Goal: Task Accomplishment & Management: Use online tool/utility

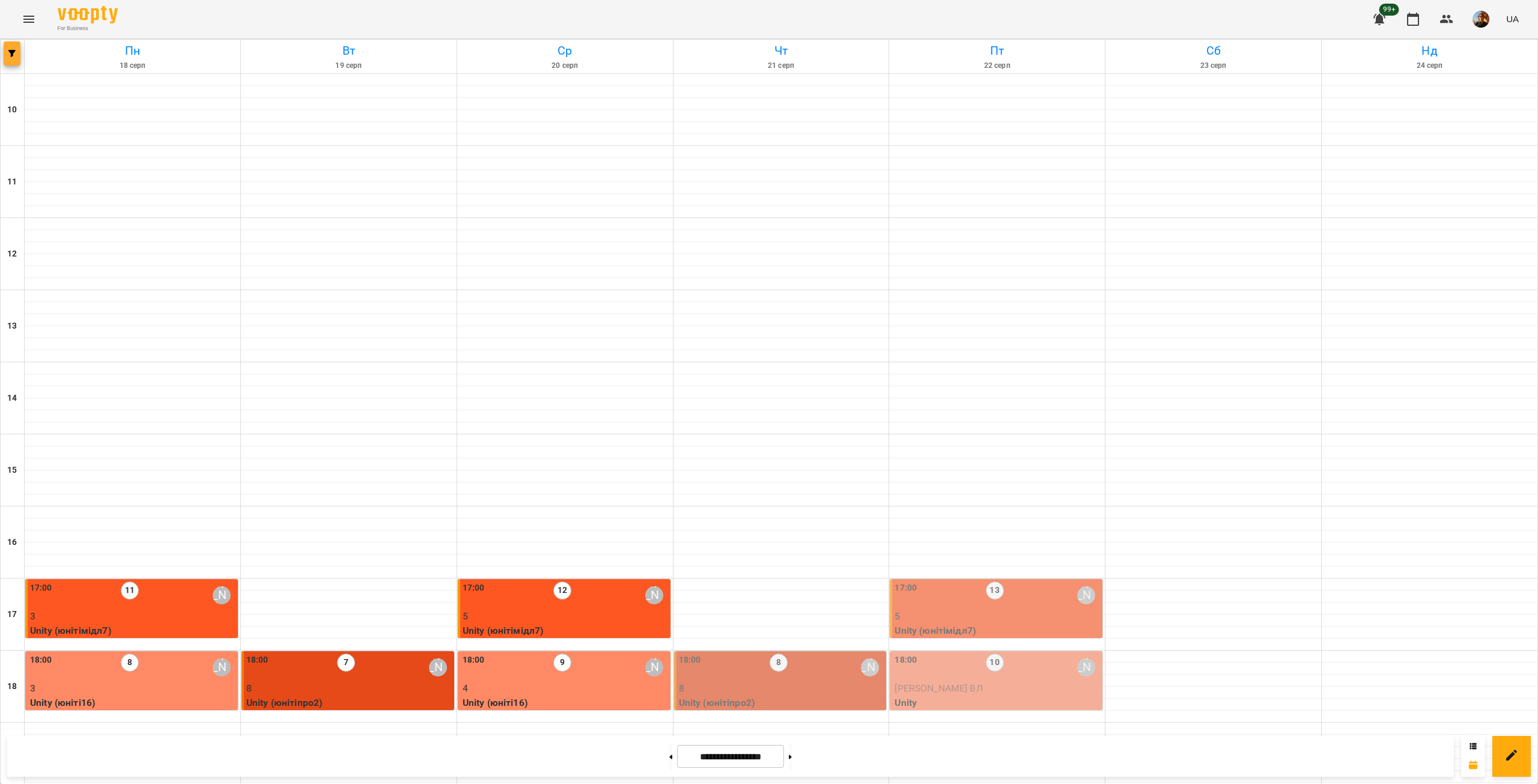
click at [17, 62] on button "button" at bounding box center [11, 54] width 17 height 24
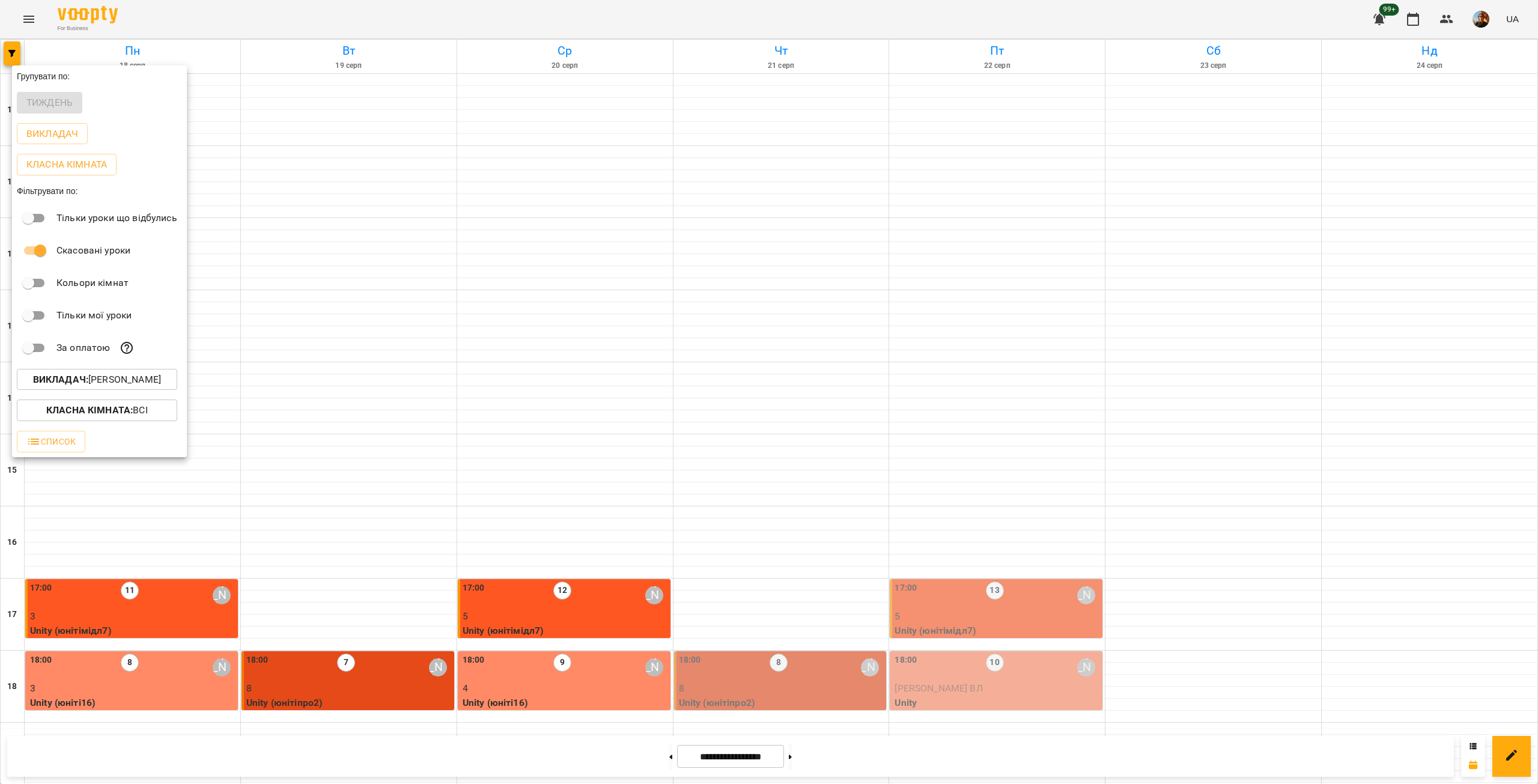
click at [82, 383] on b "Викладач :" at bounding box center [61, 379] width 55 height 11
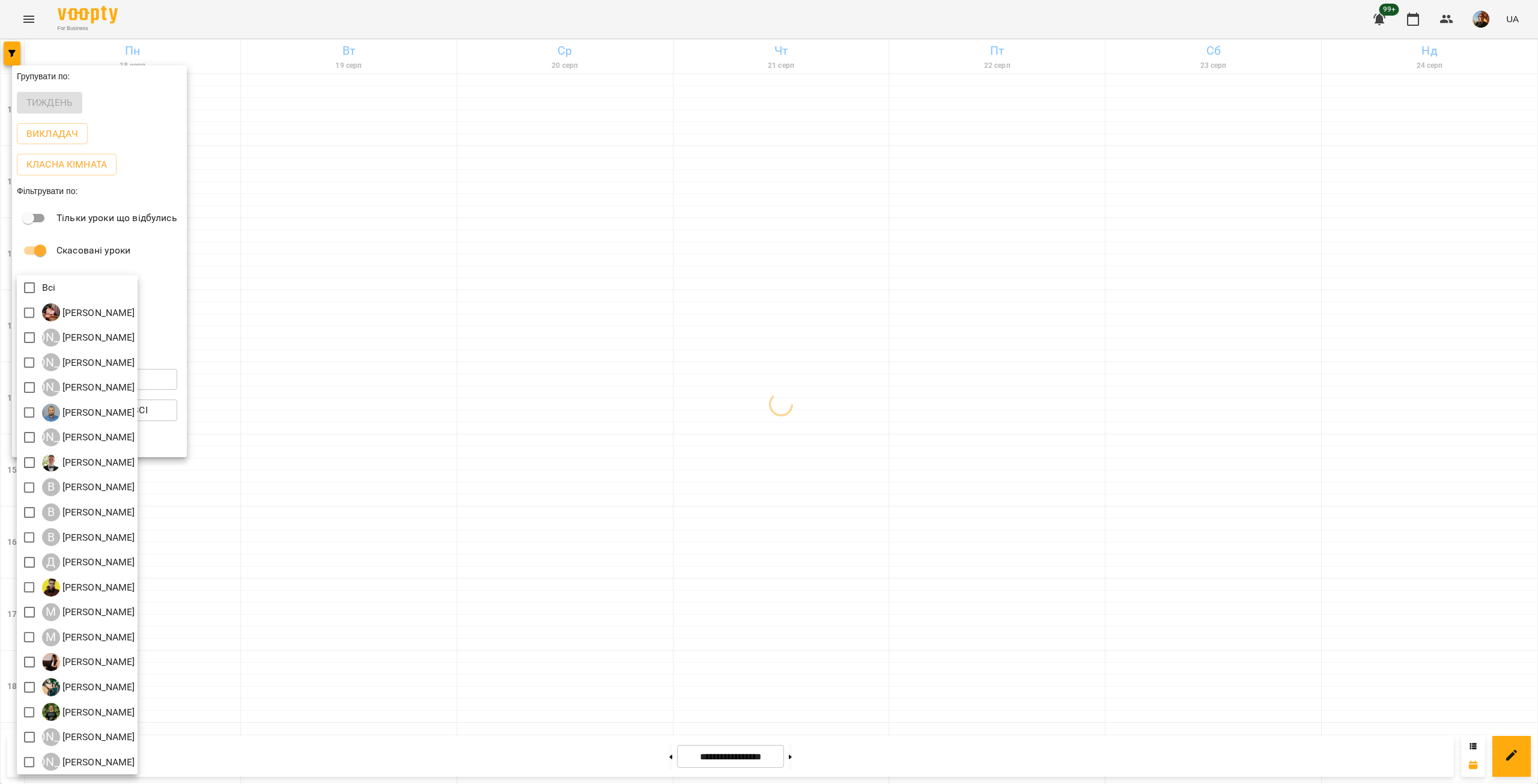
scroll to position [3, 0]
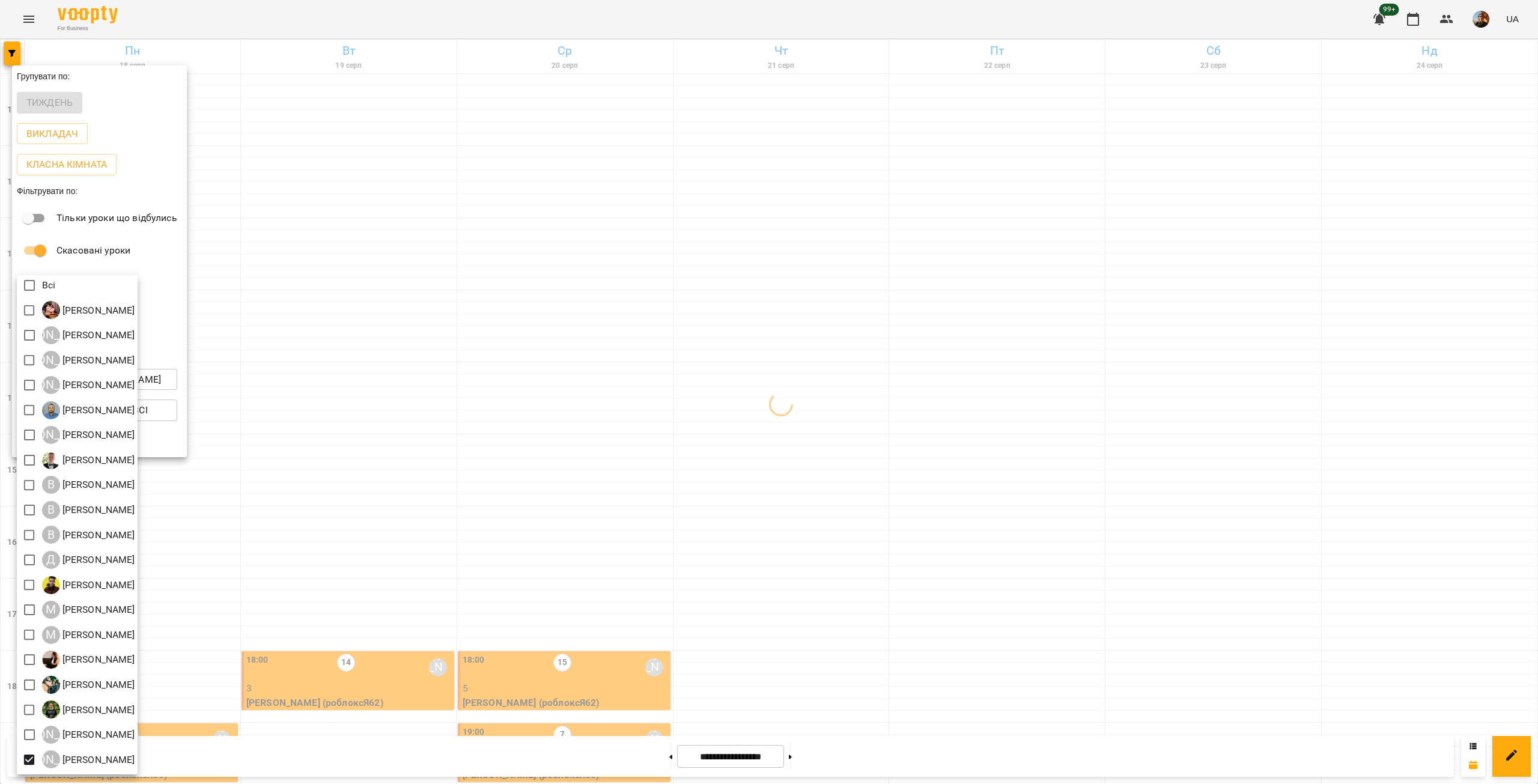
click at [450, 521] on div at bounding box center [769, 392] width 1538 height 784
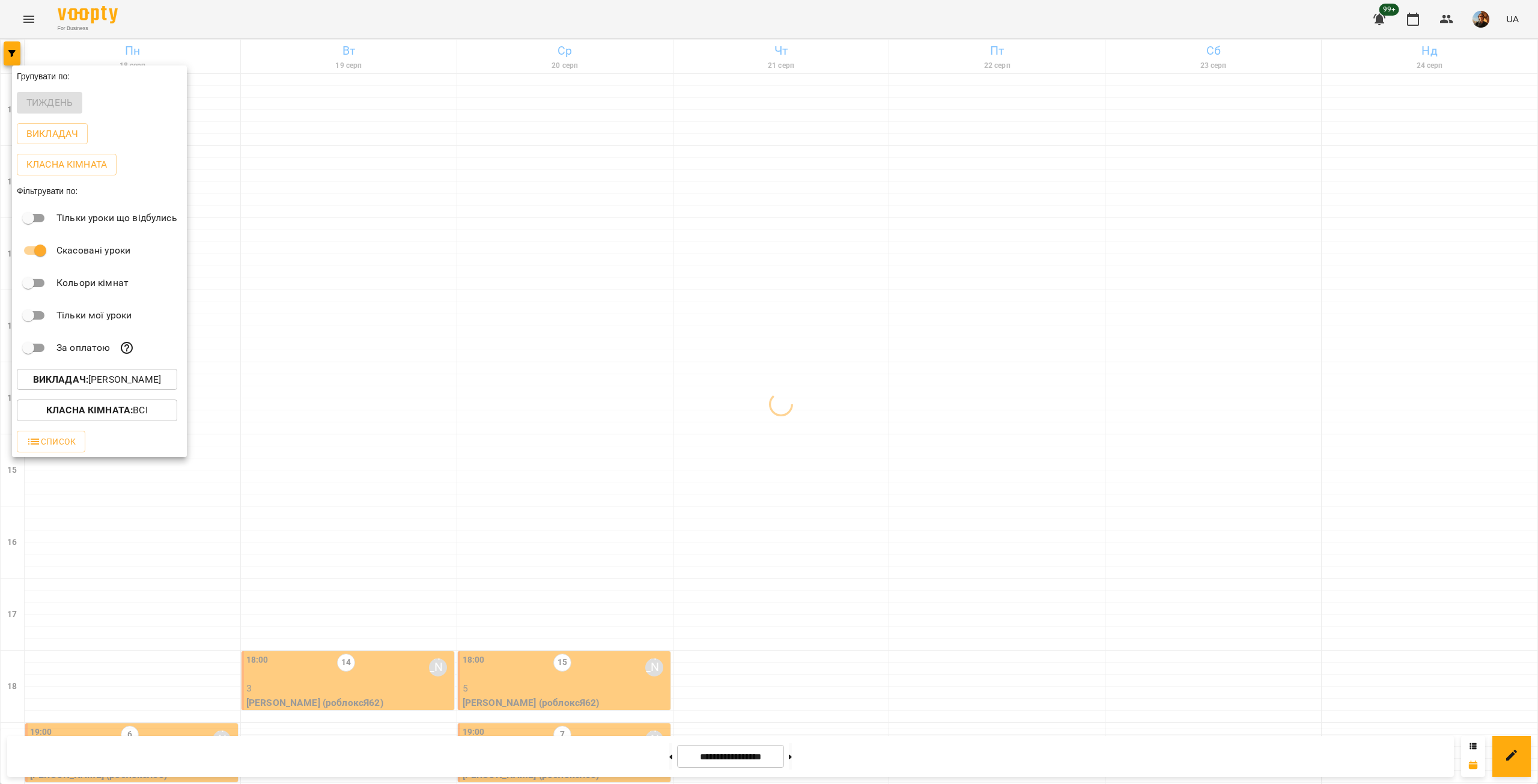
drag, startPoint x: 792, startPoint y: 652, endPoint x: 794, endPoint y: 752, distance: 100.0
click at [791, 664] on div at bounding box center [769, 392] width 1538 height 784
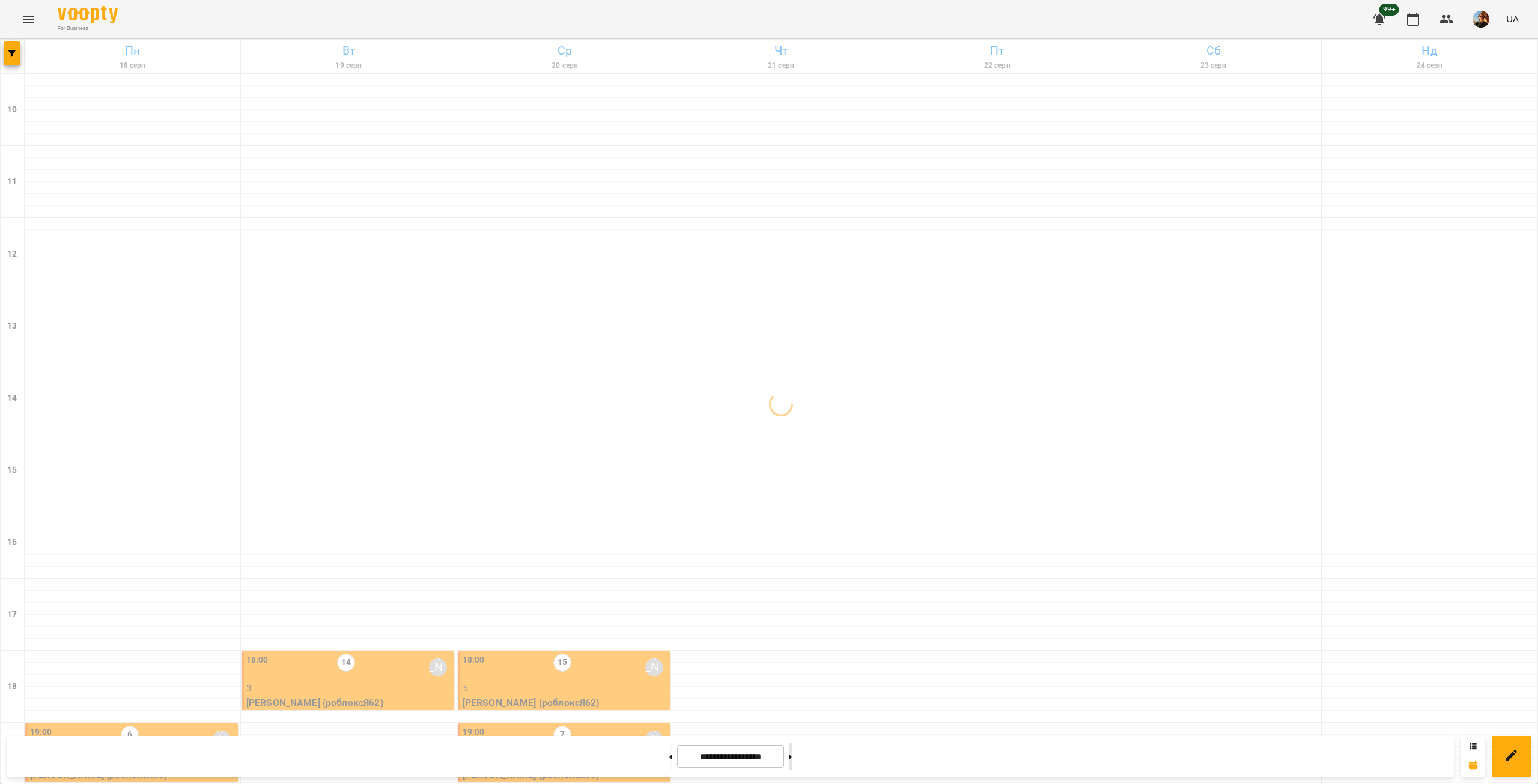
click at [792, 758] on button at bounding box center [790, 756] width 3 height 26
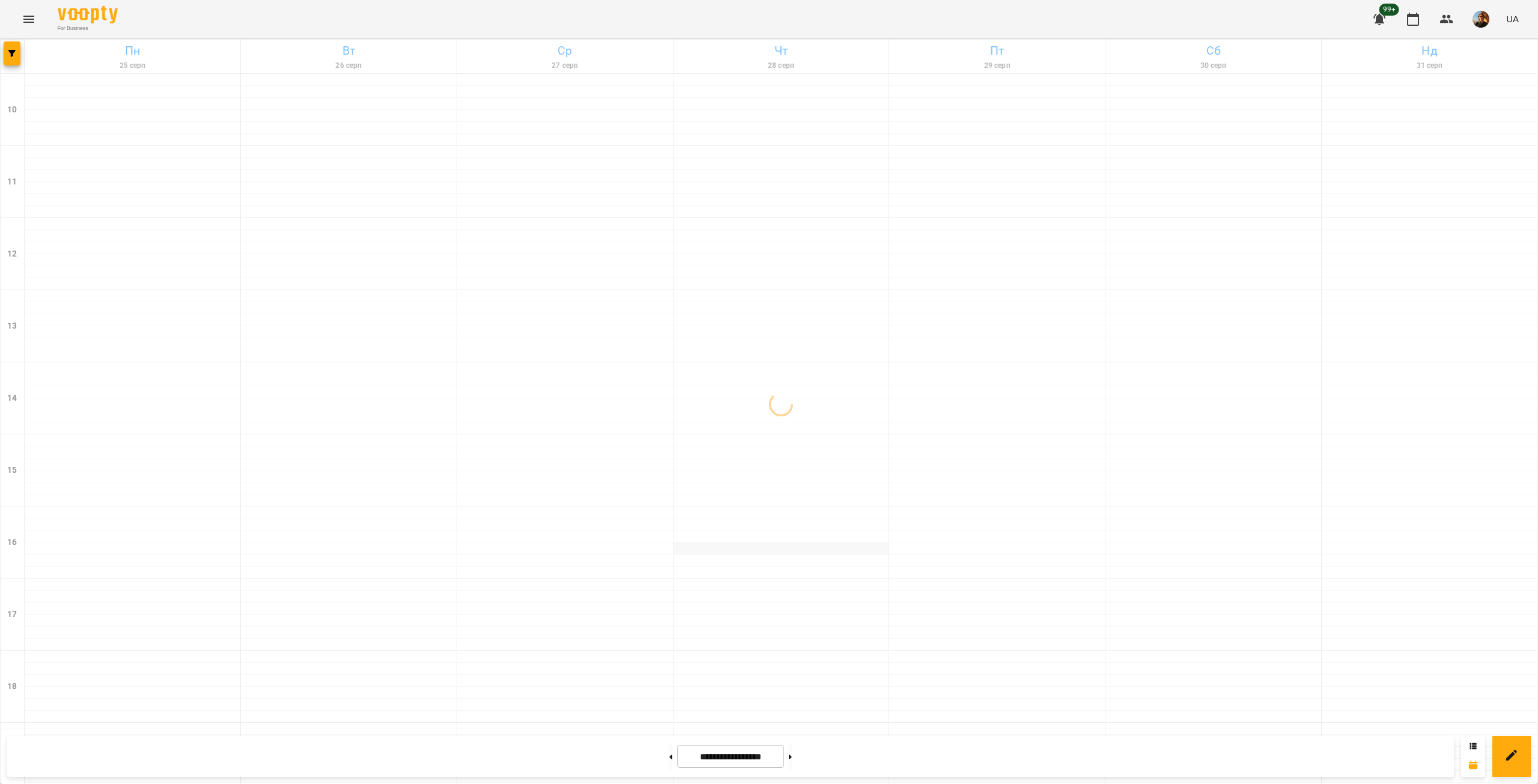
scroll to position [281, 0]
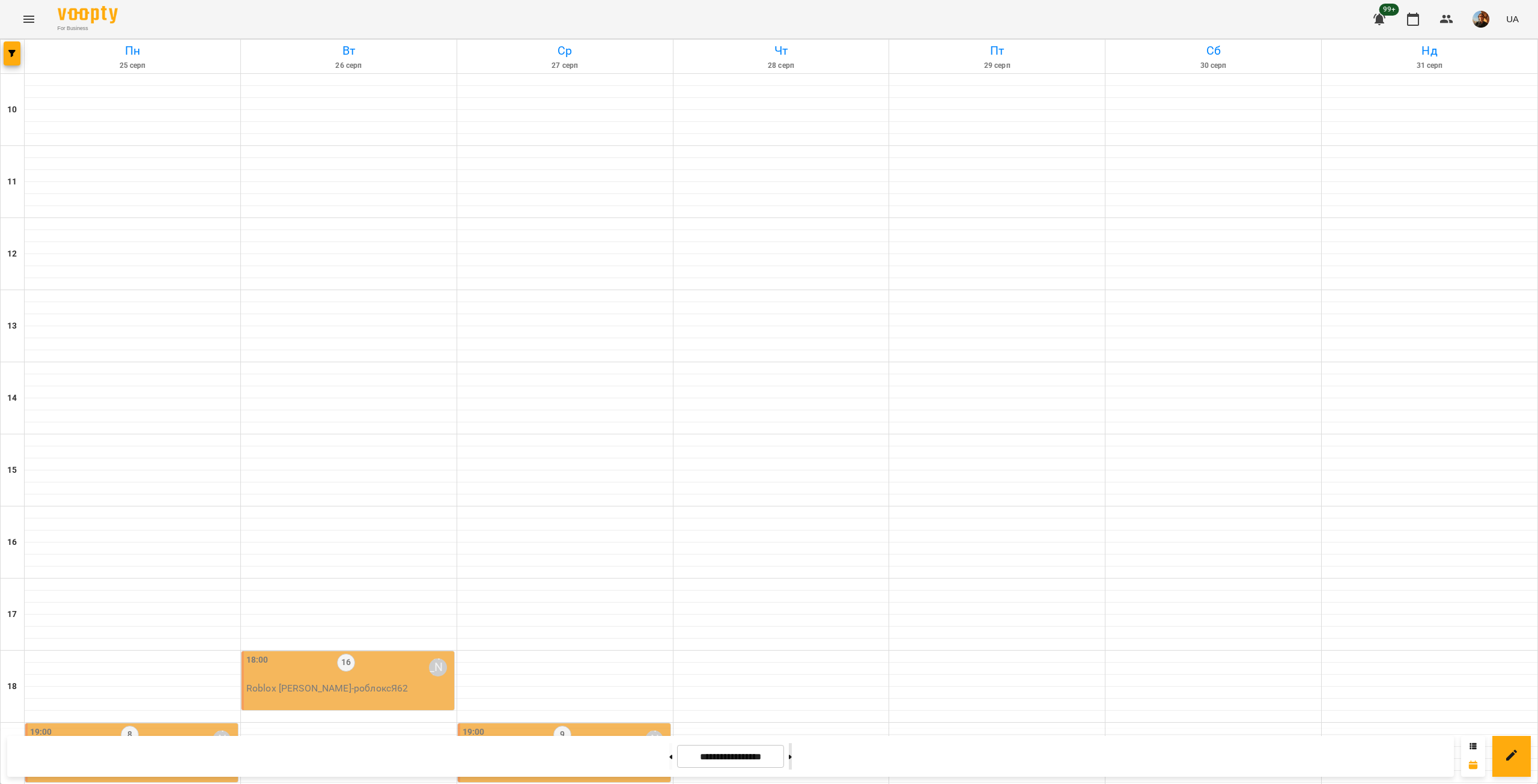
click at [792, 764] on button at bounding box center [790, 756] width 3 height 26
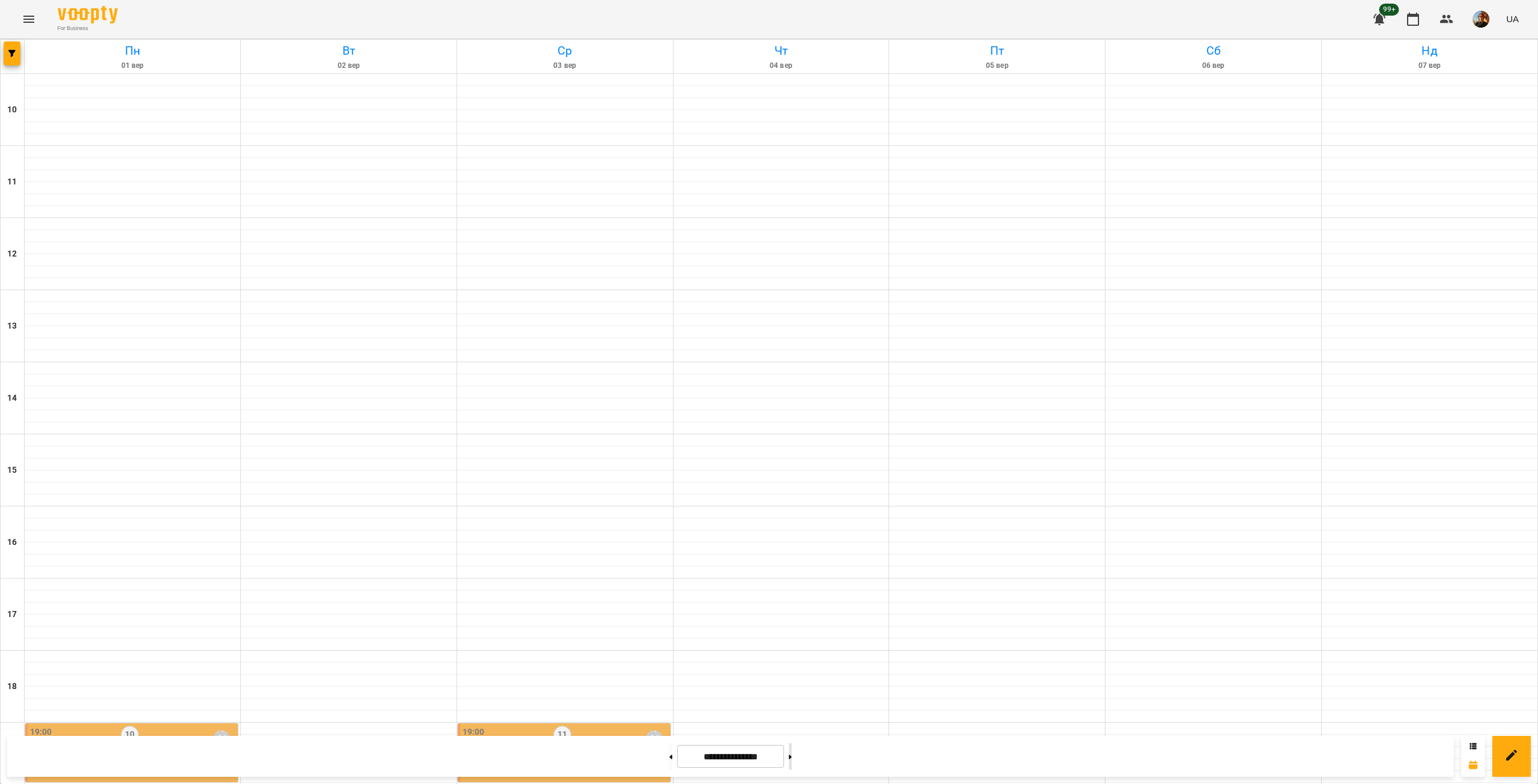
click at [792, 762] on button at bounding box center [790, 756] width 3 height 26
click at [669, 758] on button at bounding box center [670, 756] width 3 height 26
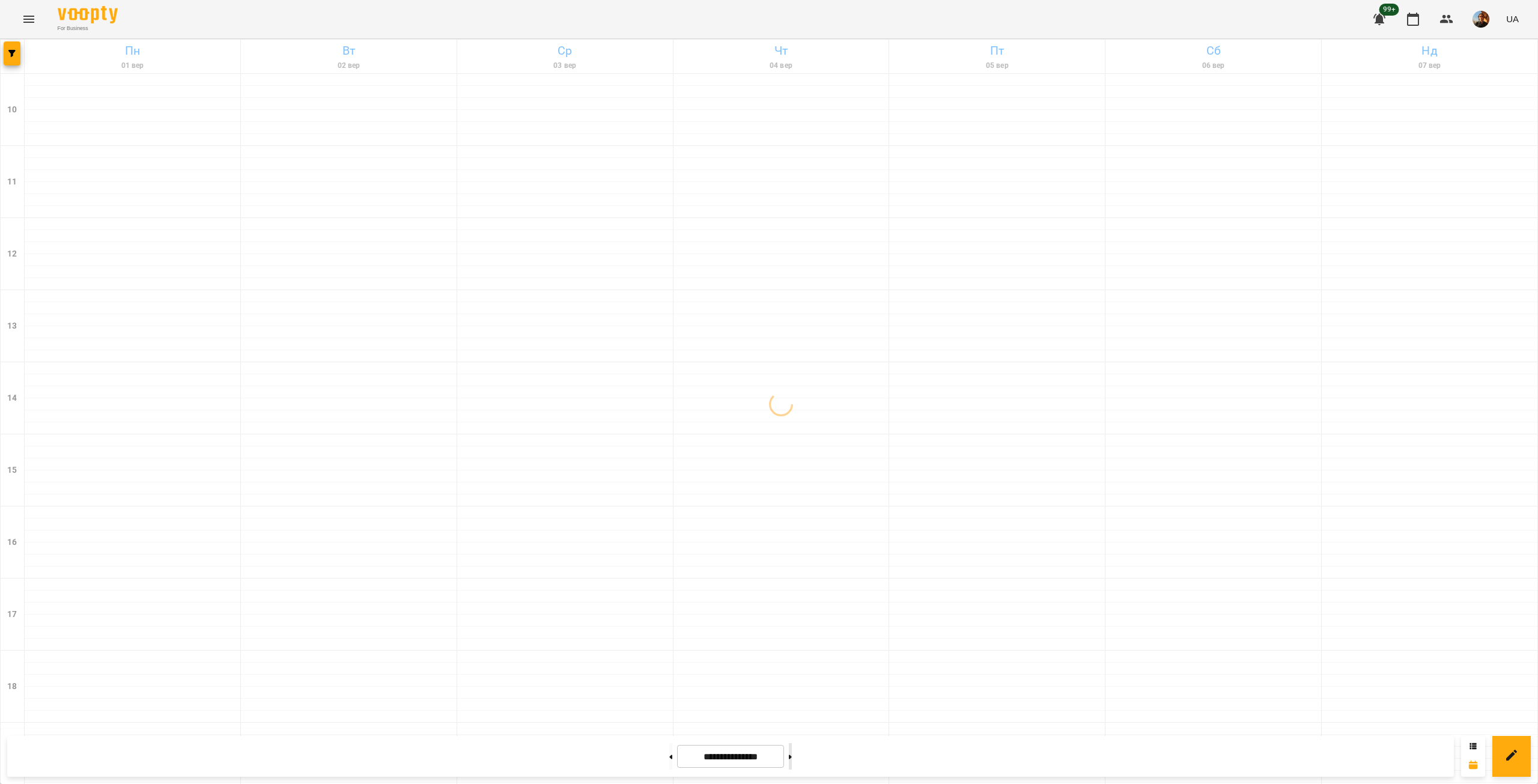
click at [792, 755] on button at bounding box center [790, 756] width 3 height 26
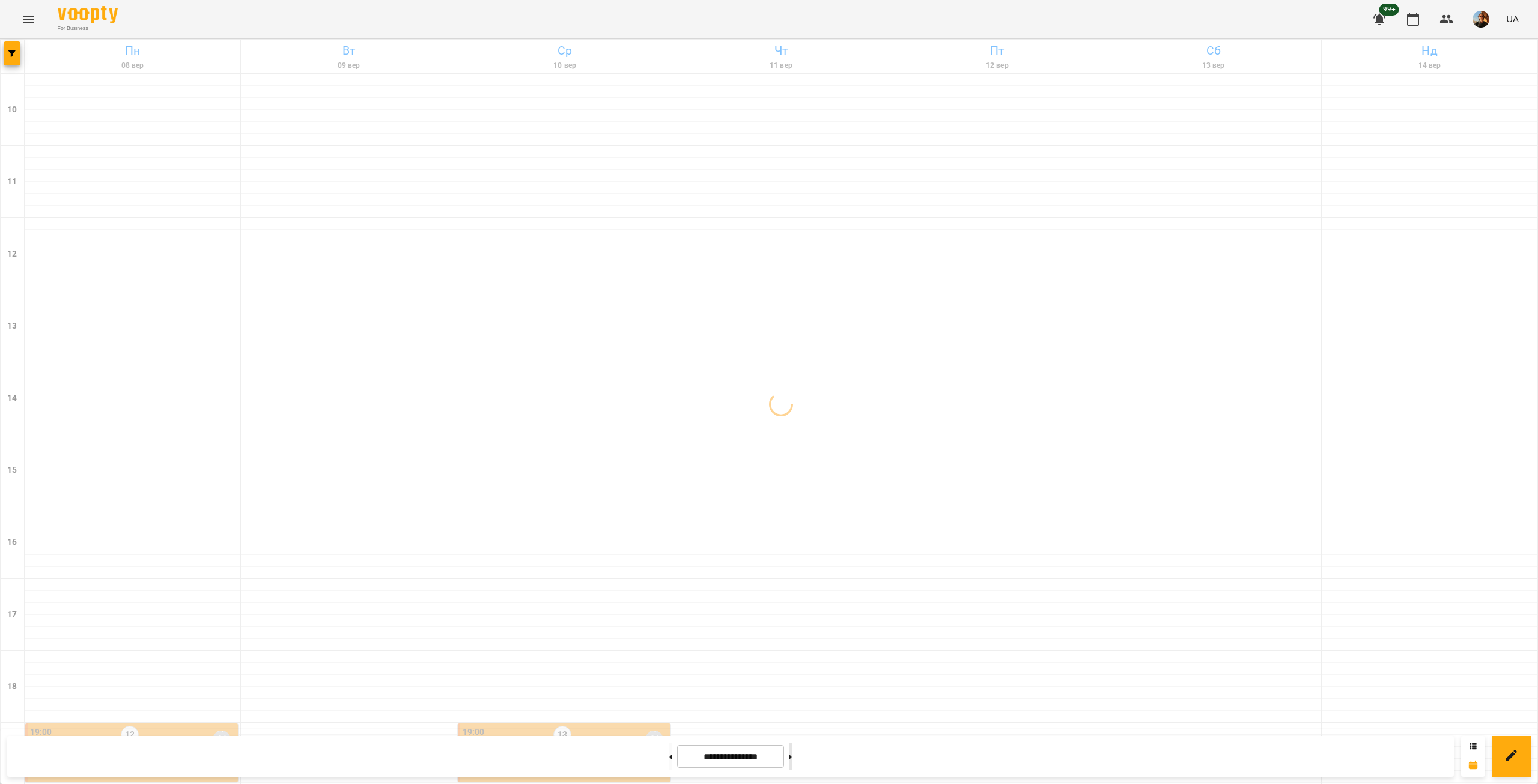
click at [792, 755] on button at bounding box center [790, 756] width 3 height 26
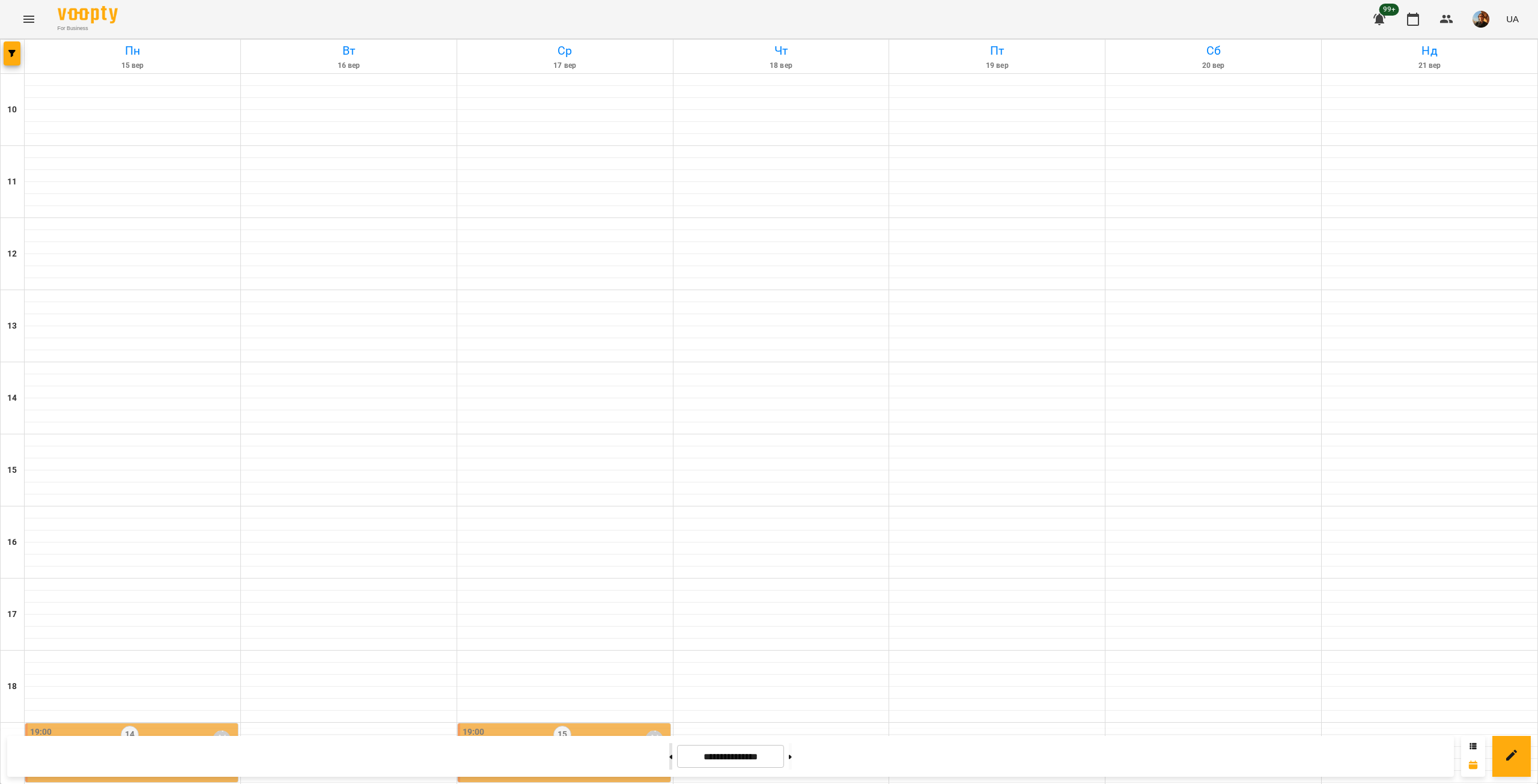
click at [669, 758] on icon at bounding box center [670, 756] width 3 height 5
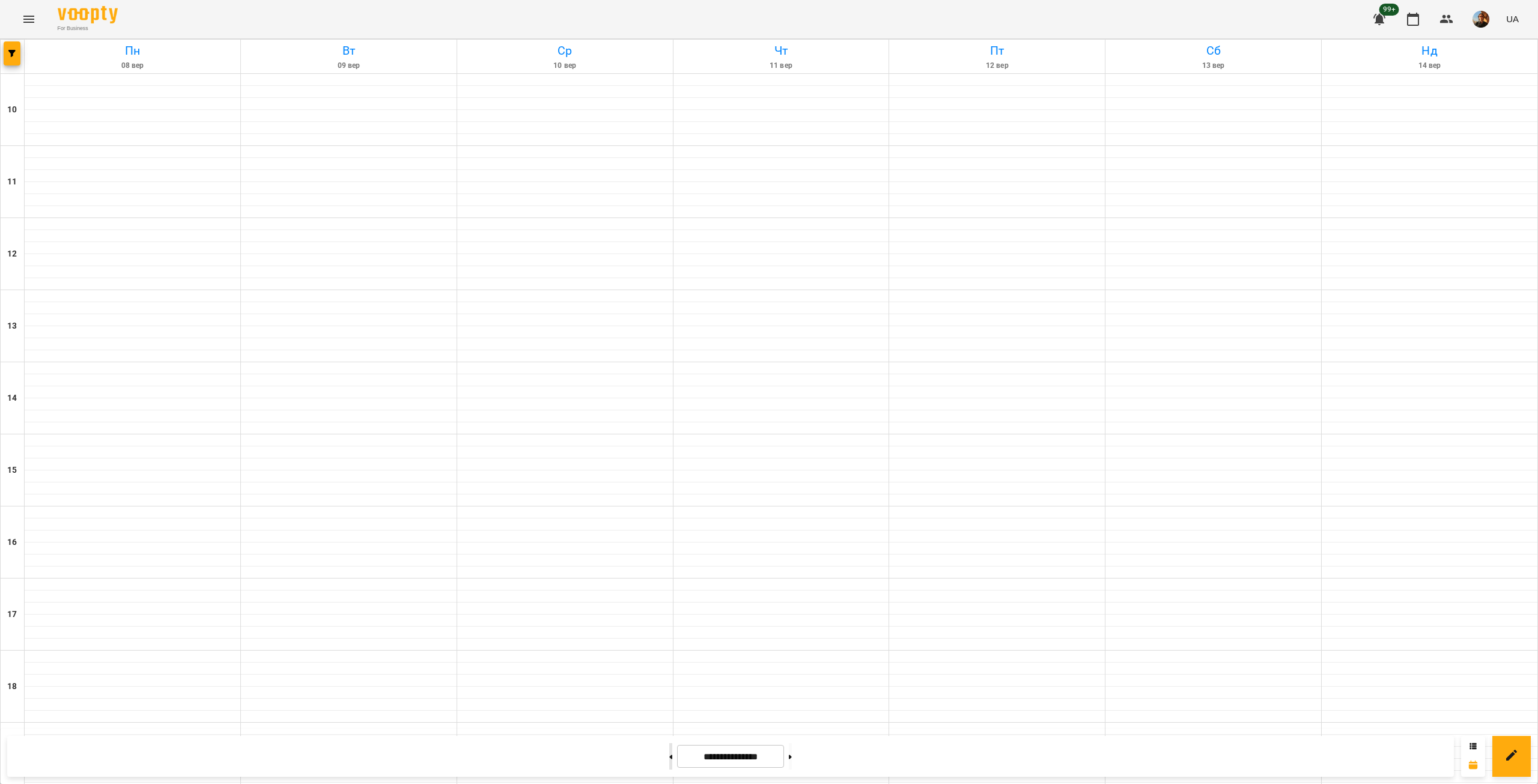
click at [669, 758] on icon at bounding box center [670, 756] width 3 height 5
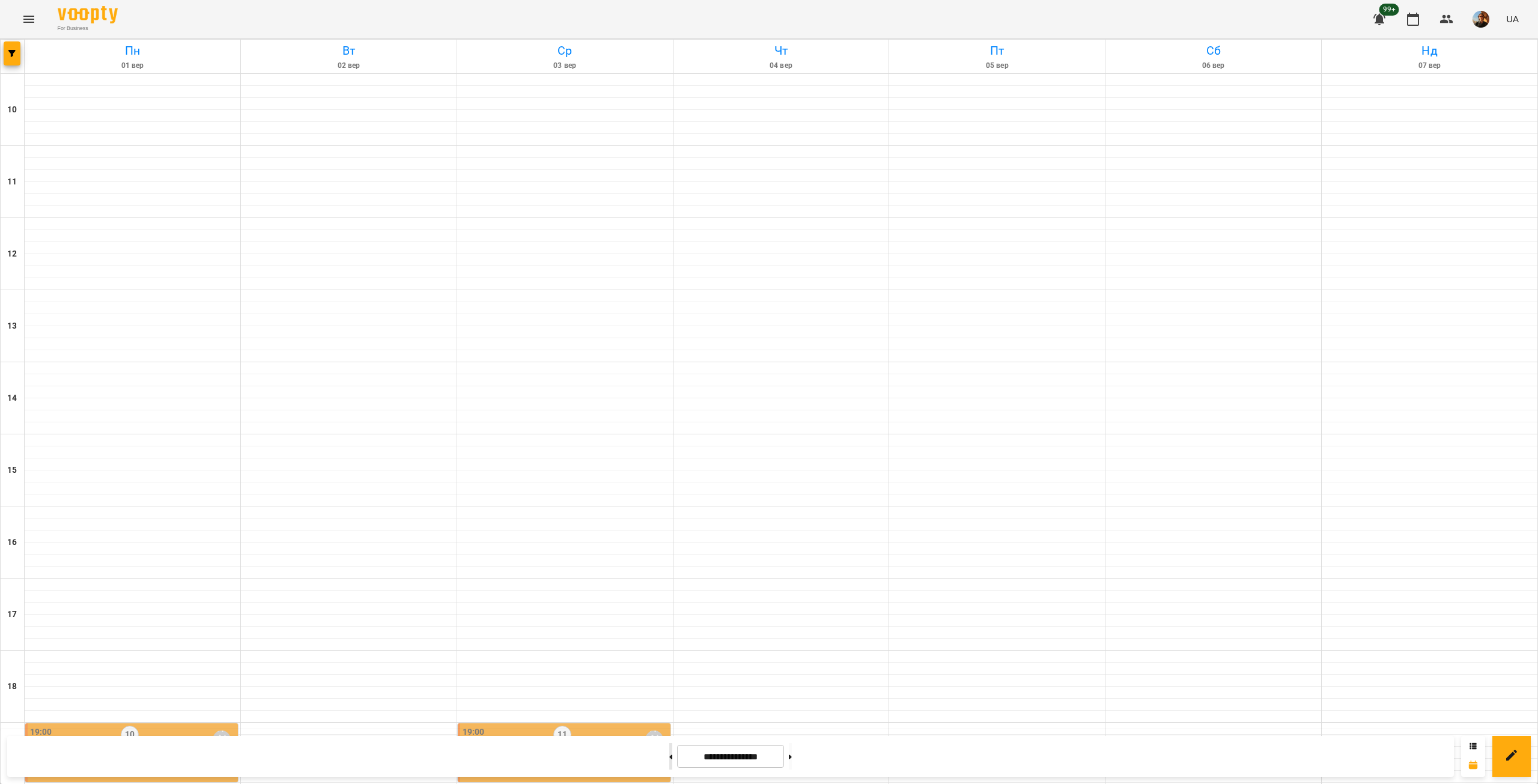
click at [669, 758] on button at bounding box center [670, 756] width 3 height 26
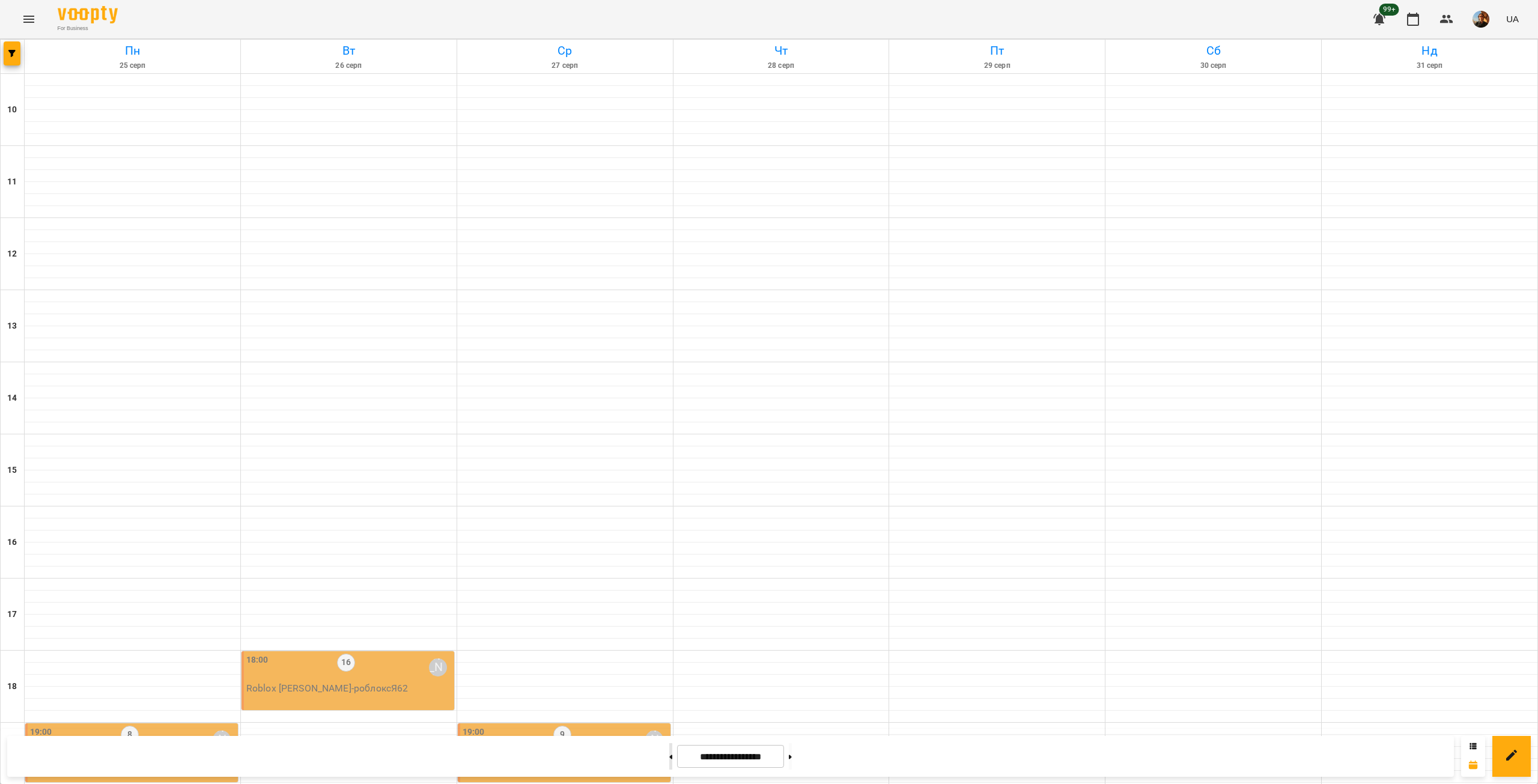
click at [669, 762] on button at bounding box center [670, 756] width 3 height 26
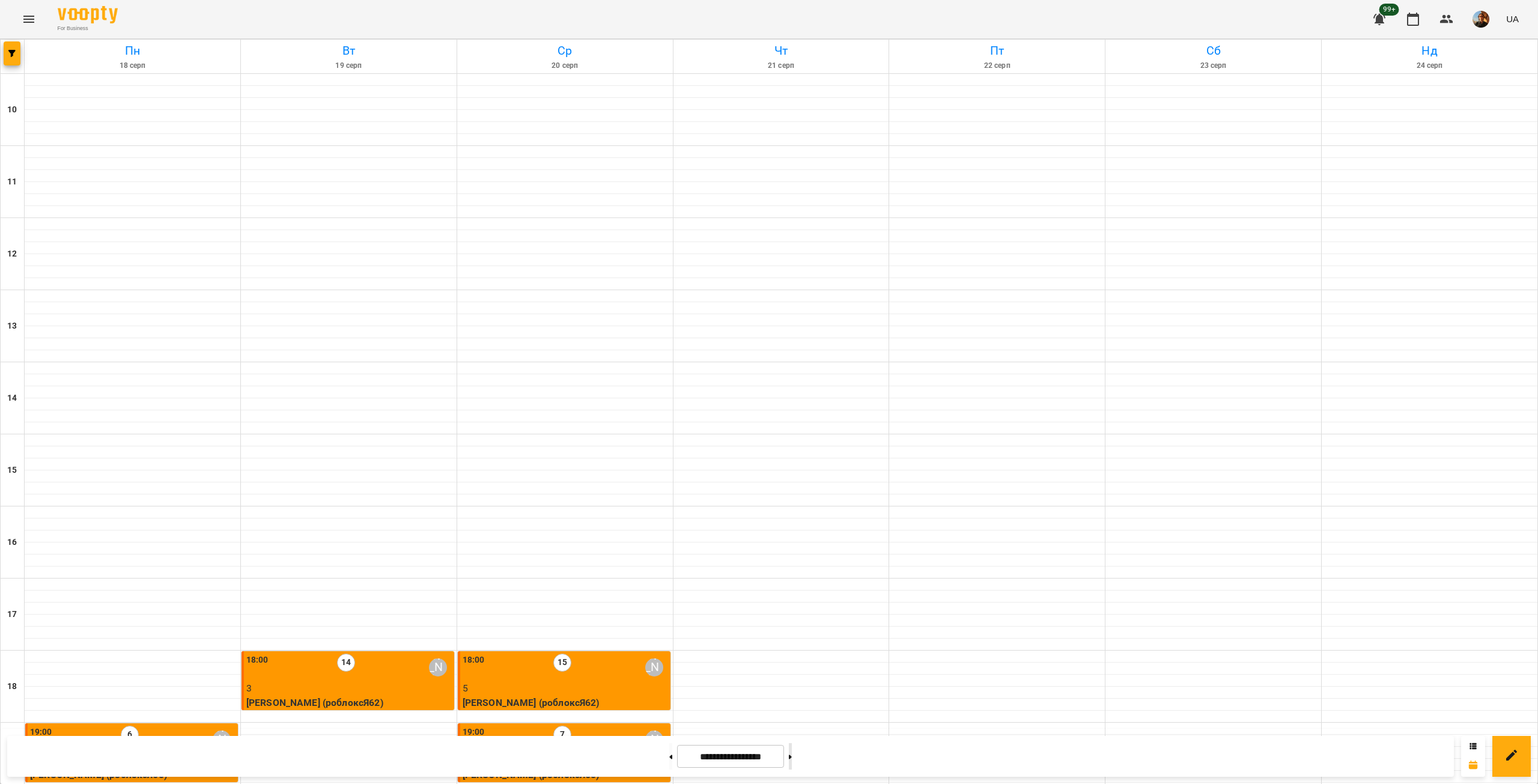
click at [792, 758] on button at bounding box center [790, 756] width 3 height 26
type input "**********"
